Goal: Obtain resource: Download file/media

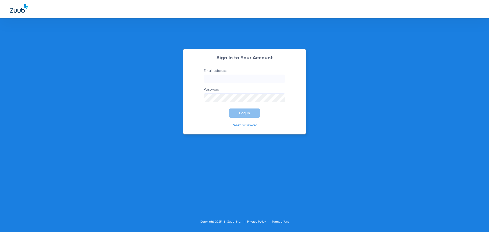
type input "[EMAIL_ADDRESS][DOMAIN_NAME]"
click at [250, 112] on button "Log In" at bounding box center [244, 112] width 31 height 9
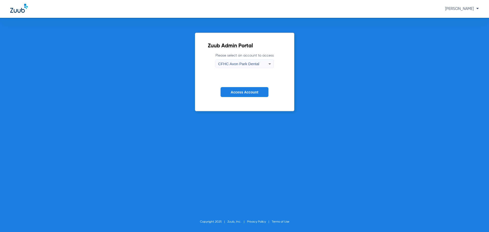
click at [262, 93] on button "Access Account" at bounding box center [244, 92] width 48 height 10
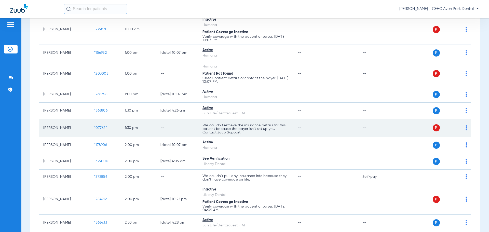
scroll to position [387, 0]
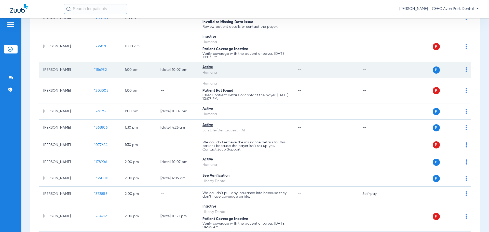
click at [101, 69] on span "1156952" at bounding box center [100, 70] width 12 height 4
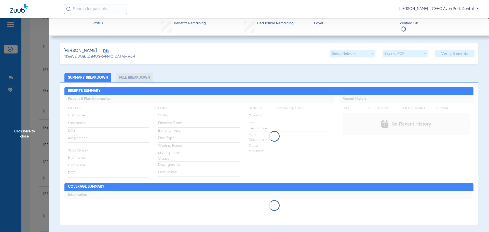
type input "[PERSON_NAME]"
type input "DIVER"
type input "[DATE]"
type input "H42337790"
type input "GOLD PLUS"
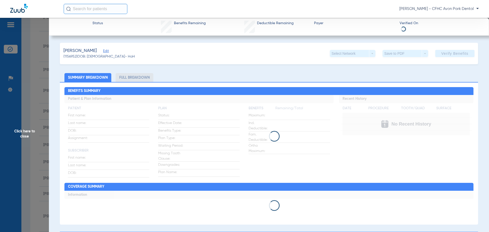
click at [103, 51] on span "Edit" at bounding box center [105, 51] width 5 height 5
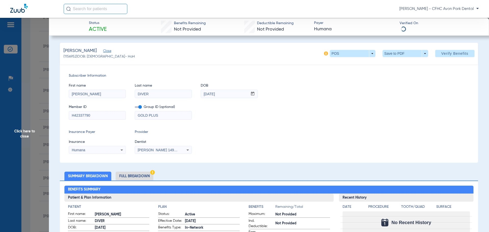
click at [83, 114] on input "H42337790" at bounding box center [97, 115] width 57 height 8
click at [83, 115] on input "H42337790" at bounding box center [97, 115] width 57 height 8
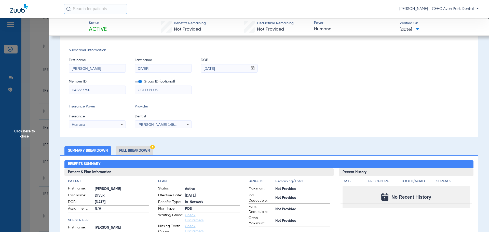
scroll to position [0, 0]
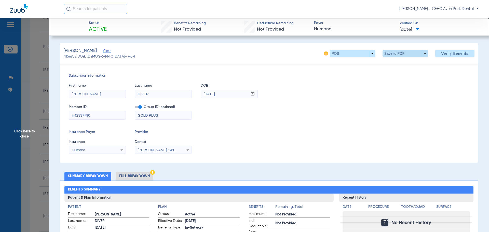
click at [408, 53] on span at bounding box center [405, 53] width 46 height 7
click at [396, 63] on span "Save to PDF" at bounding box center [403, 64] width 20 height 4
click at [21, 180] on span "Click here to close" at bounding box center [24, 134] width 49 height 232
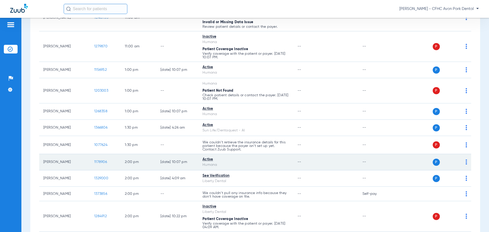
click at [104, 161] on span "1178906" at bounding box center [100, 162] width 13 height 4
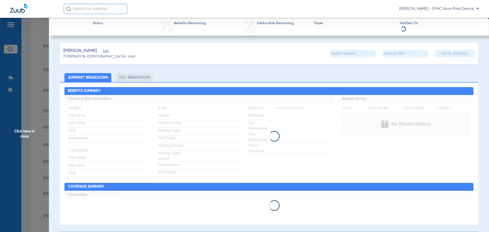
click at [103, 50] on span "Edit" at bounding box center [105, 51] width 5 height 5
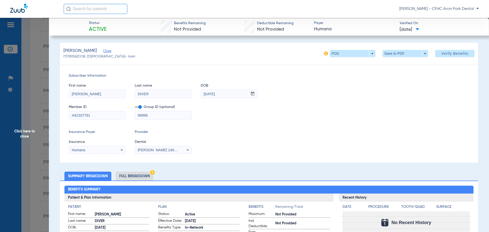
click at [95, 119] on div "H42337791" at bounding box center [97, 115] width 57 height 9
click at [95, 113] on input "H42337791" at bounding box center [97, 115] width 57 height 8
click at [408, 53] on span at bounding box center [405, 53] width 46 height 7
click at [397, 66] on button "insert_drive_file Save to PDF" at bounding box center [398, 64] width 38 height 10
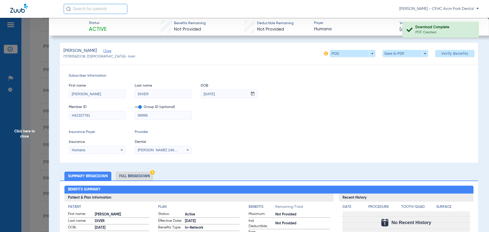
click at [450, 79] on div "First name [PERSON_NAME] Last name DIVER DOB mm / dd / yyyy [DATE]" at bounding box center [269, 88] width 400 height 20
